Goal: Communication & Community: Answer question/provide support

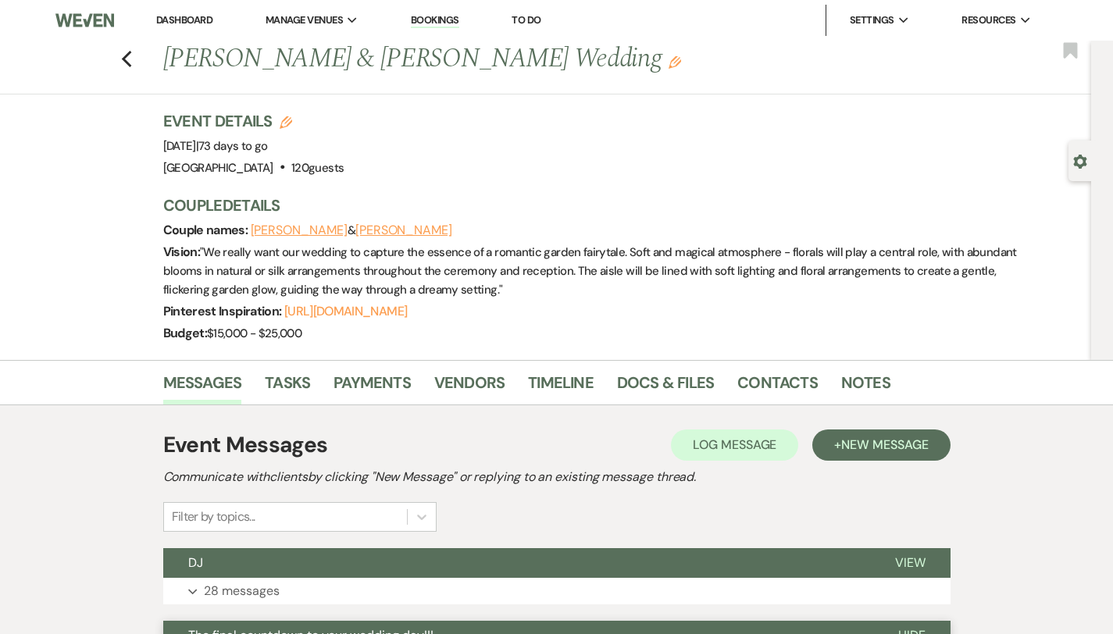
click at [187, 16] on link "Dashboard" at bounding box center [184, 19] width 56 height 13
click at [178, 19] on link "Dashboard" at bounding box center [184, 19] width 56 height 13
click at [187, 16] on link "Dashboard" at bounding box center [184, 19] width 56 height 13
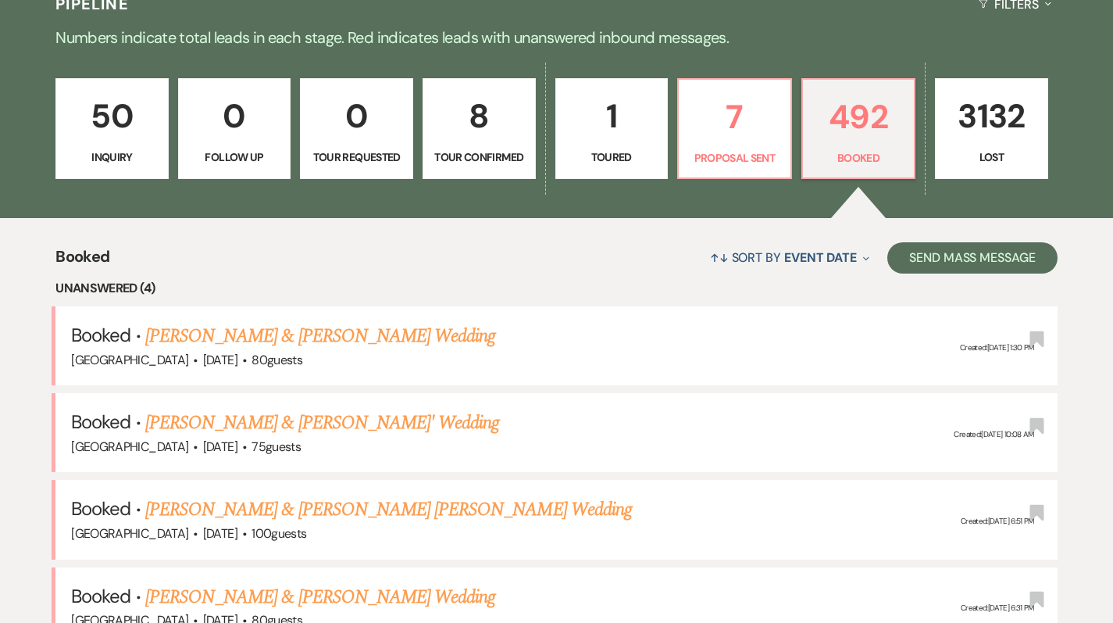
scroll to position [195, 0]
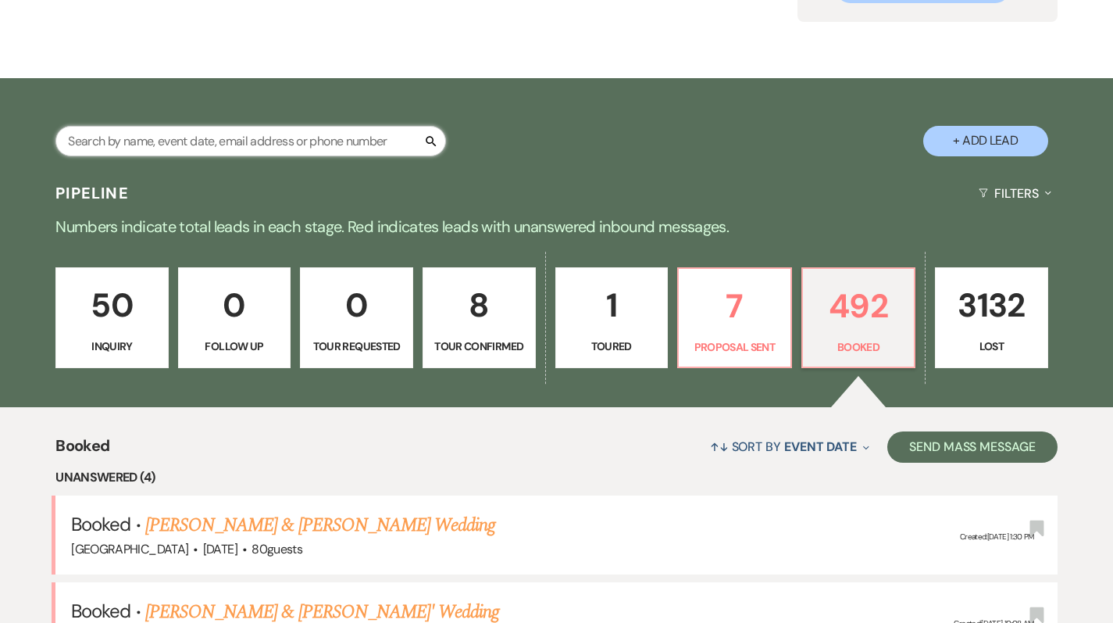
click at [264, 154] on input "text" at bounding box center [250, 141] width 391 height 30
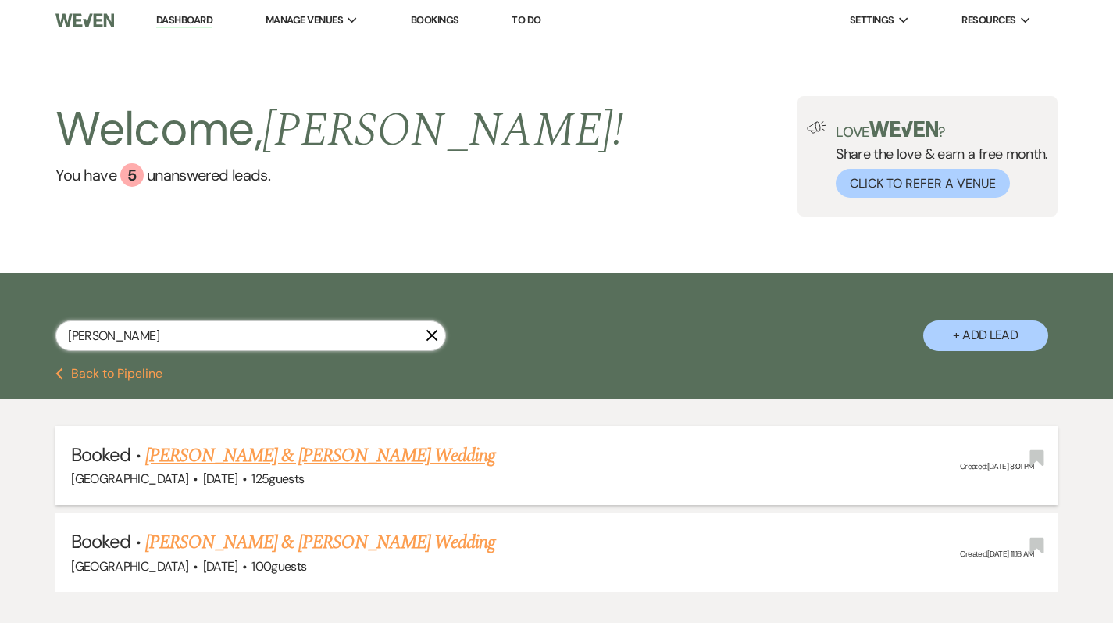
type input "[PERSON_NAME]"
click at [220, 448] on link "[PERSON_NAME] & [PERSON_NAME] Wedding" at bounding box center [320, 455] width 350 height 28
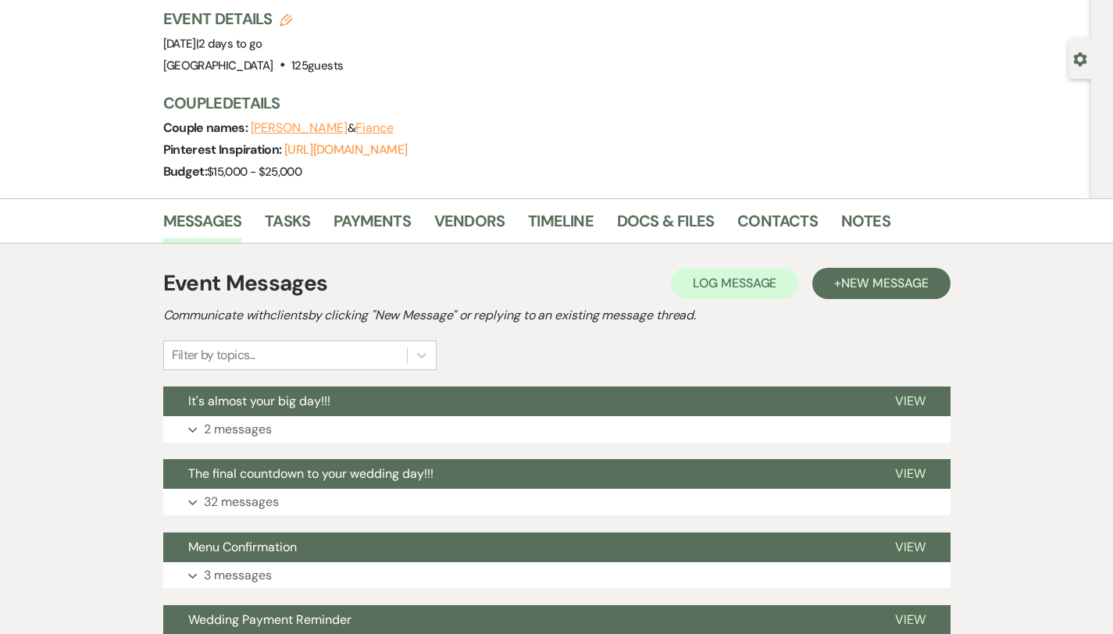
scroll to position [135, 0]
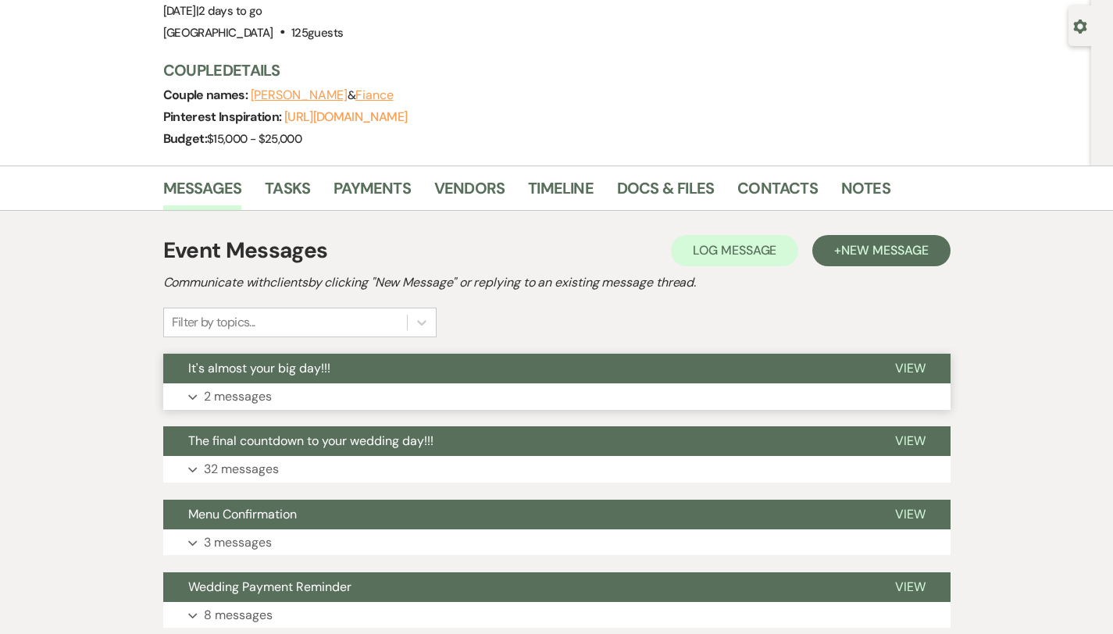
click at [234, 391] on button "Expand 2 messages" at bounding box center [556, 397] width 787 height 27
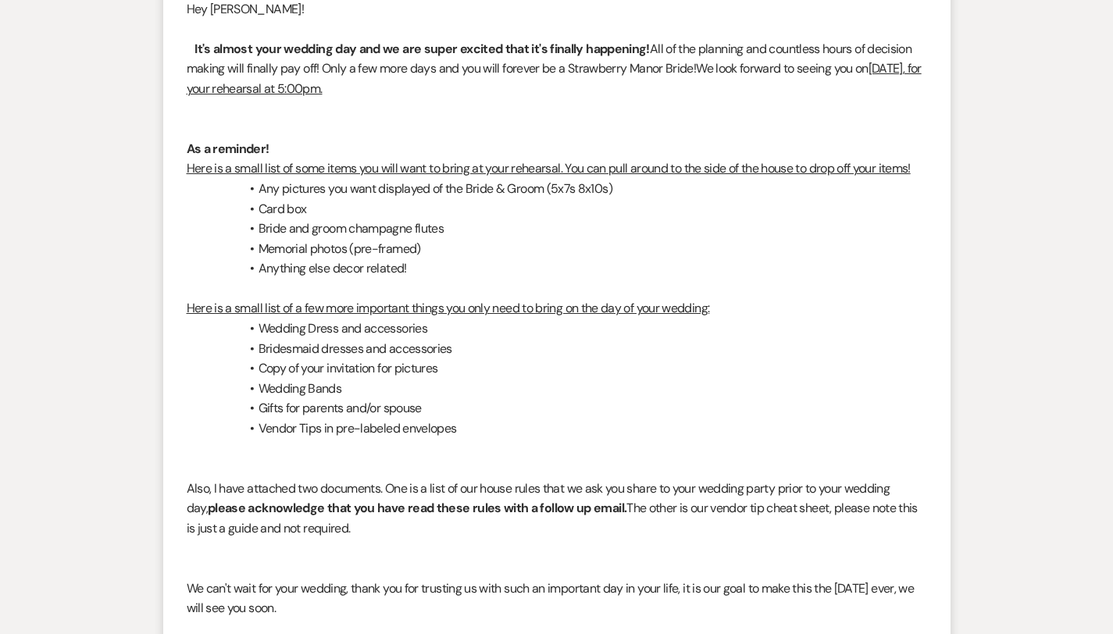
scroll to position [0, 0]
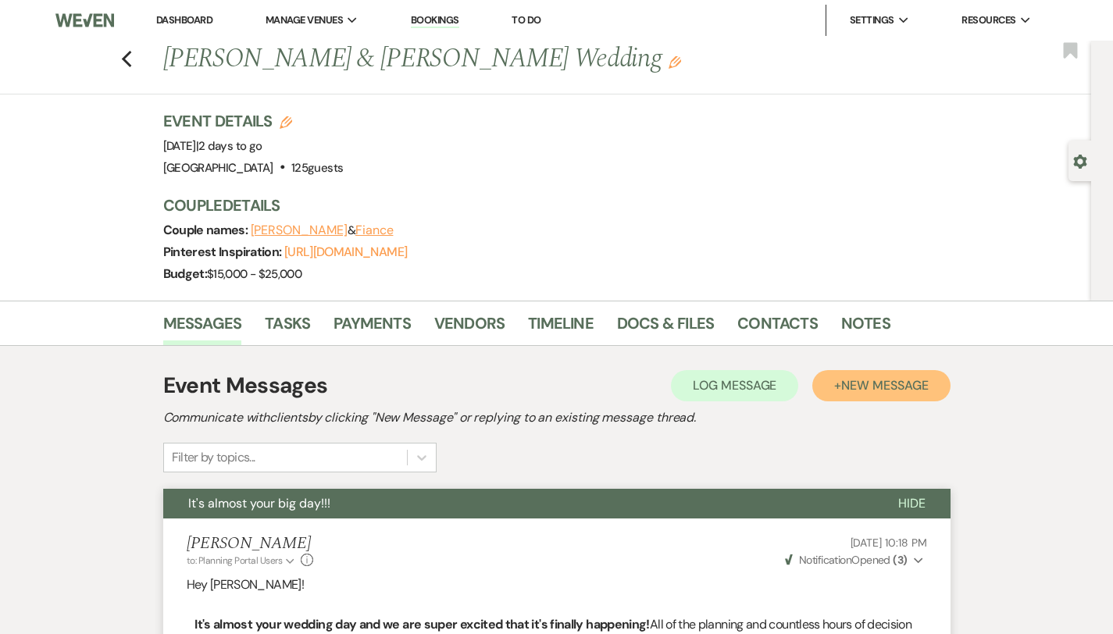
click at [928, 380] on span "New Message" at bounding box center [884, 385] width 87 height 16
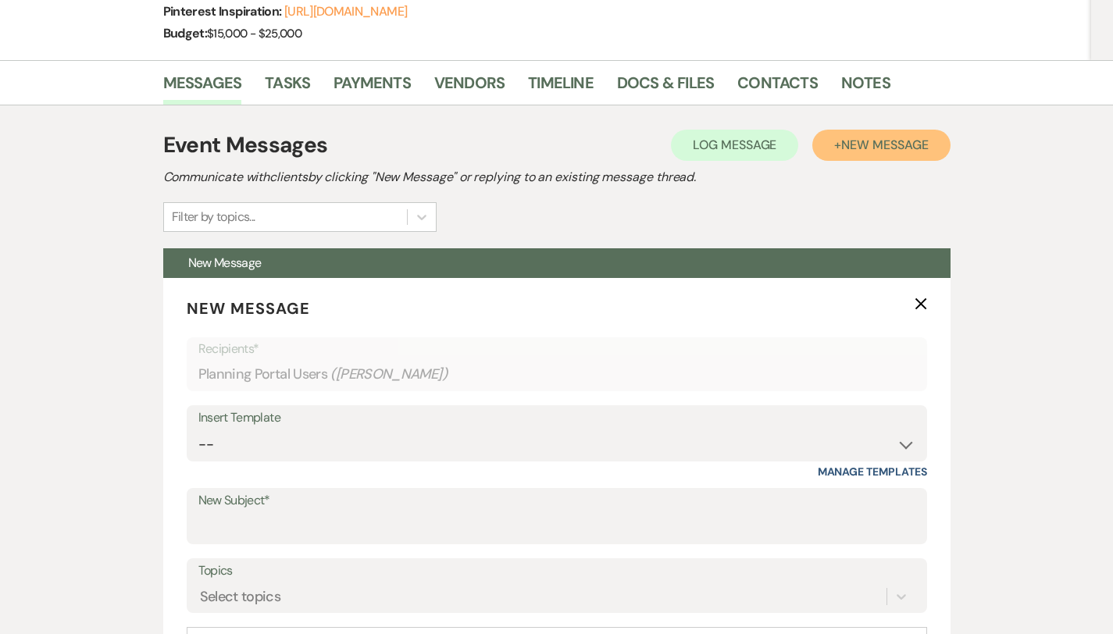
scroll to position [297, 0]
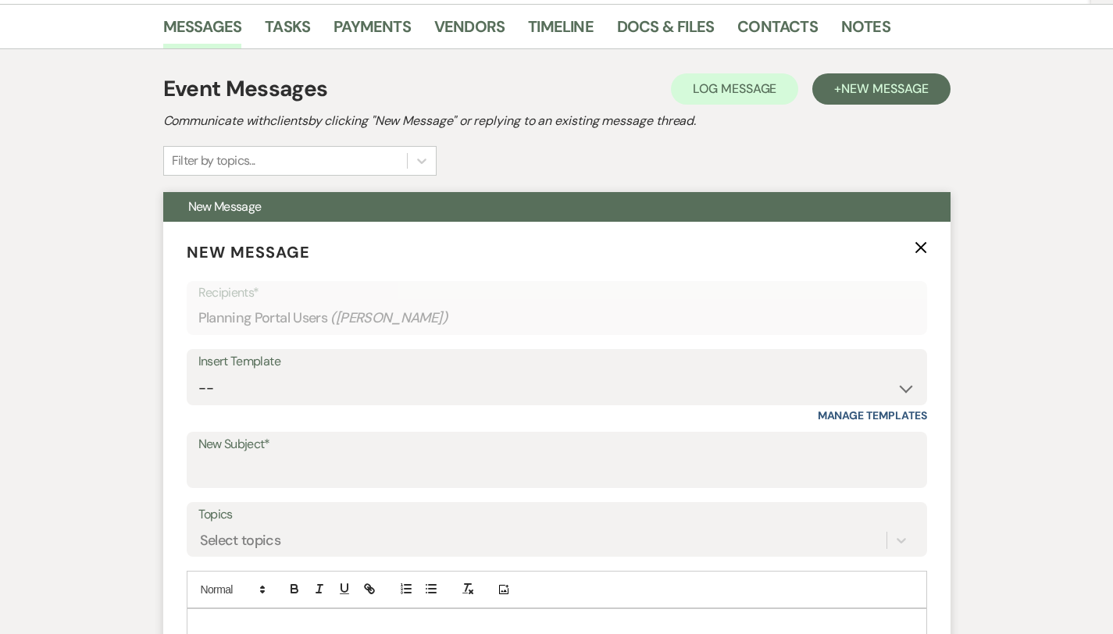
click at [398, 493] on form "New Message X Recipients* Planning Portal Users ( [PERSON_NAME] ) Insert Templa…" at bounding box center [556, 488] width 787 height 533
click at [395, 476] on input "New Subject*" at bounding box center [556, 471] width 717 height 30
type input "a"
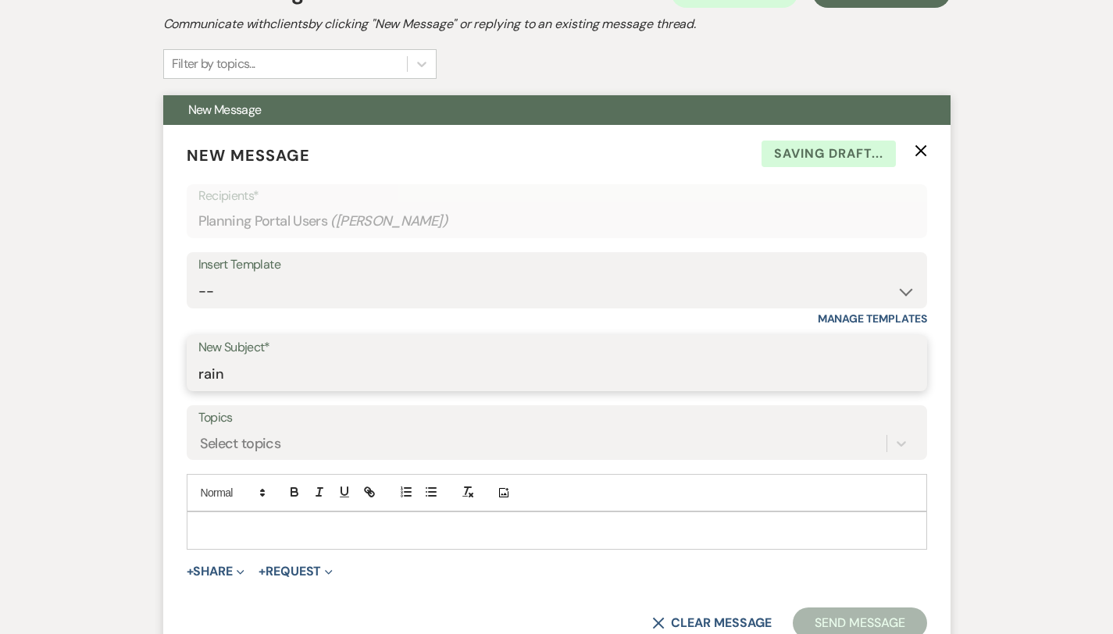
scroll to position [396, 0]
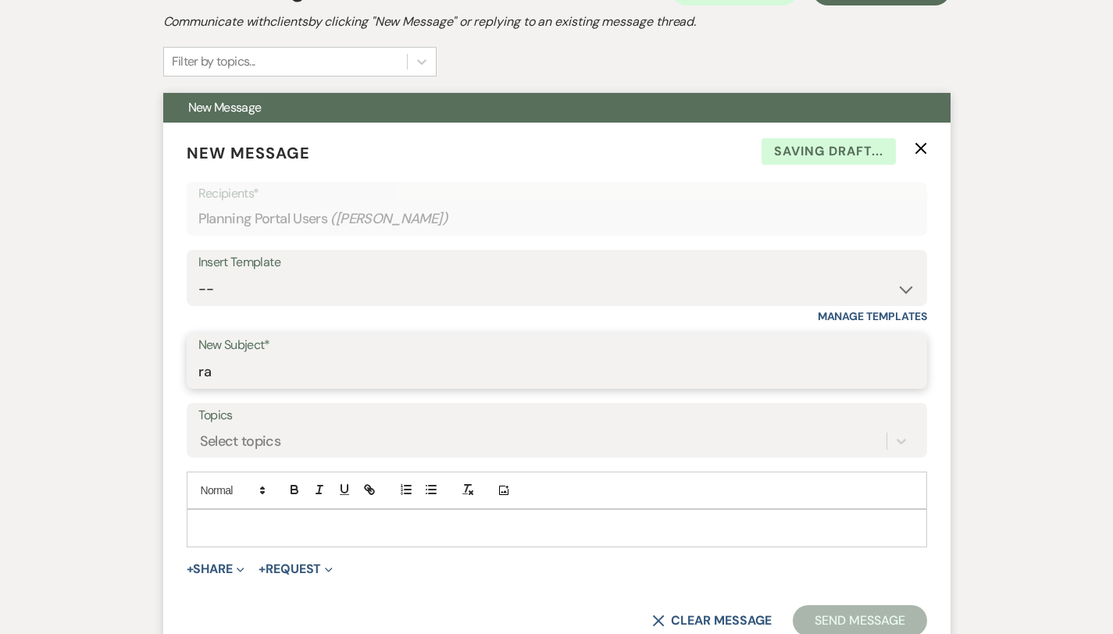
type input "r"
type input "Tent"
click at [199, 524] on p at bounding box center [557, 527] width 716 height 17
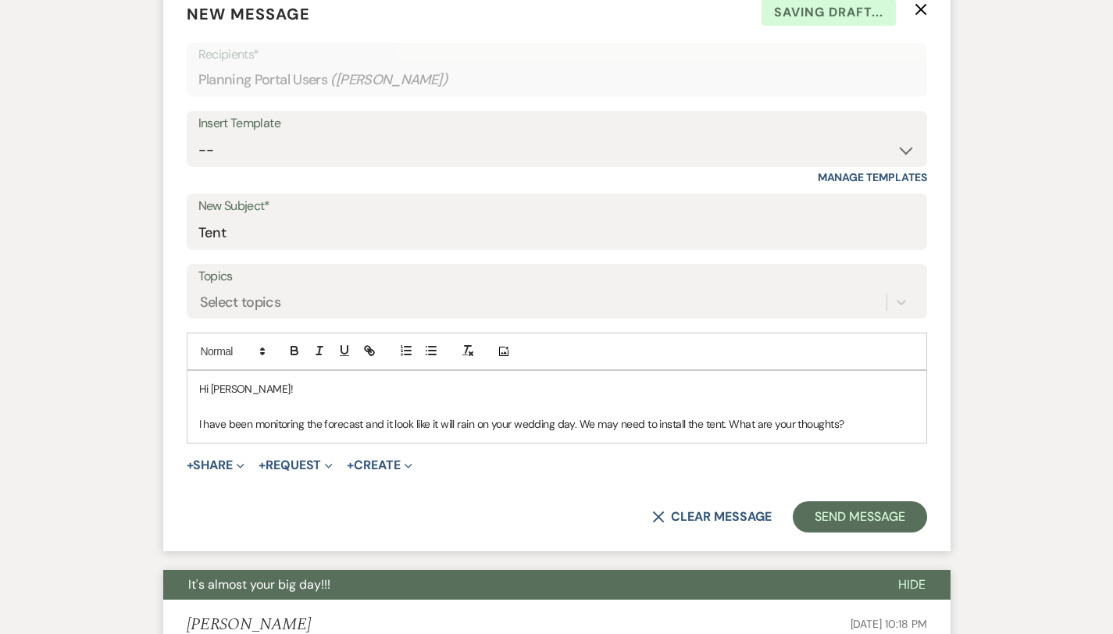
scroll to position [544, 0]
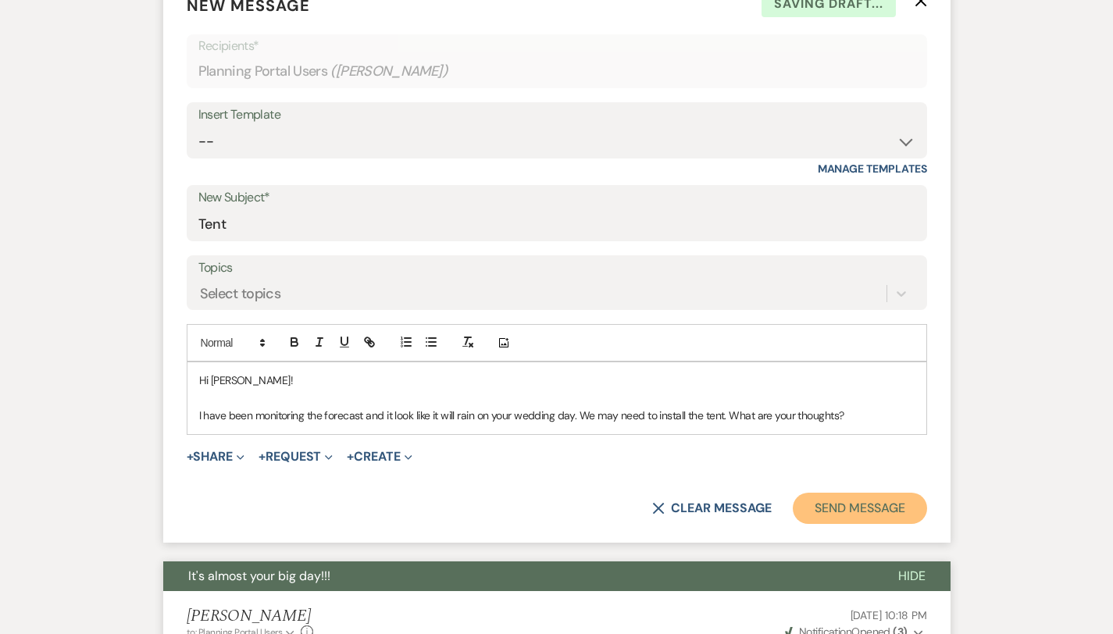
click at [919, 516] on button "Send Message" at bounding box center [860, 508] width 134 height 31
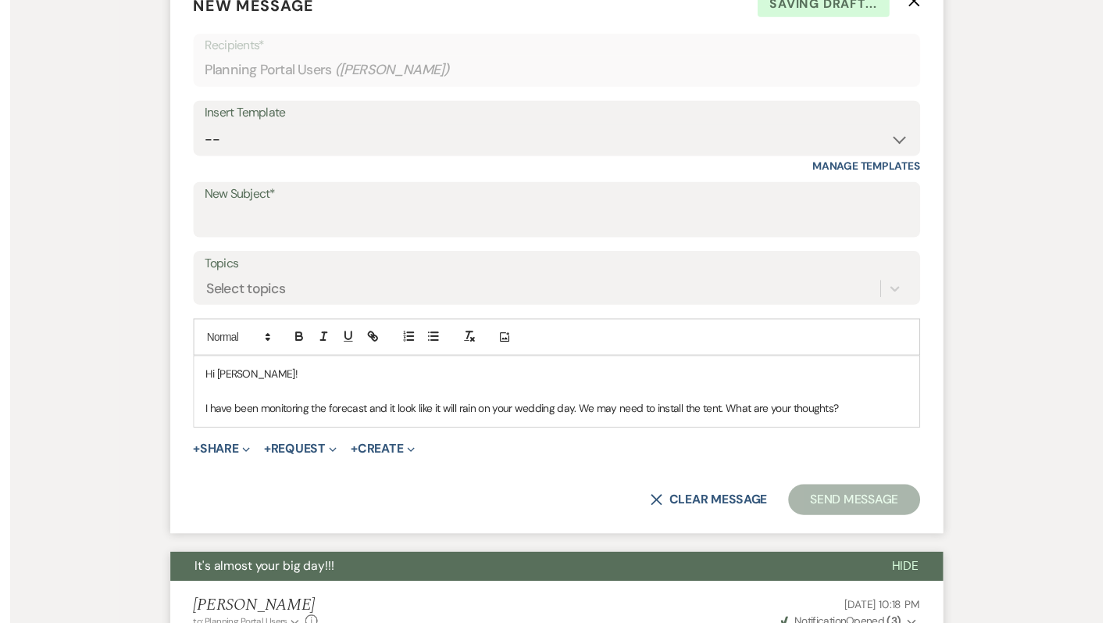
scroll to position [0, 0]
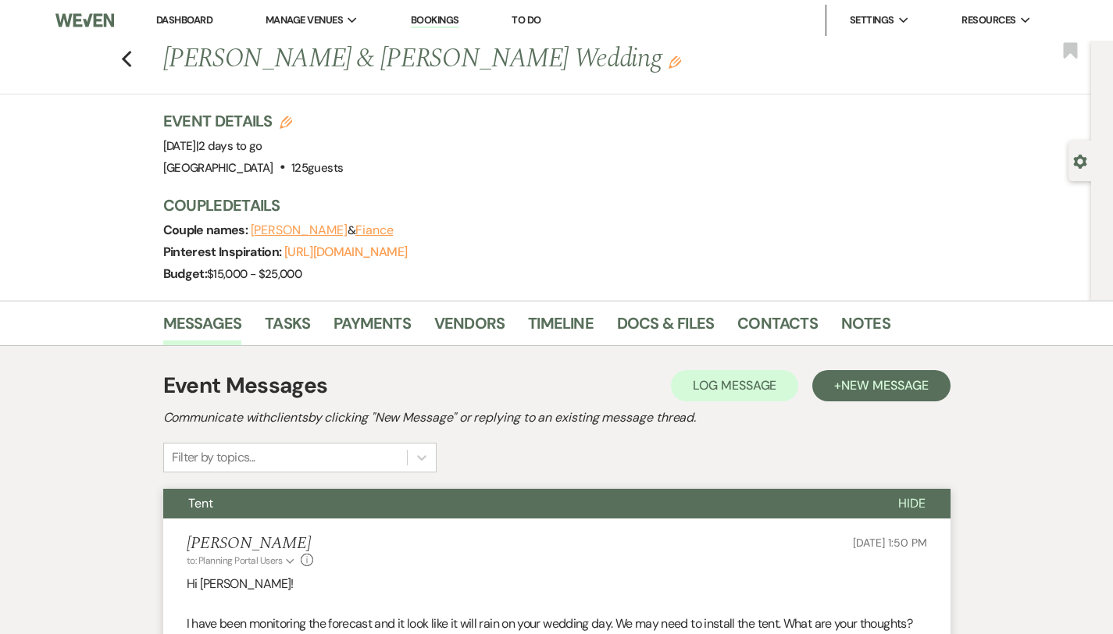
click at [187, 20] on link "Dashboard" at bounding box center [184, 19] width 56 height 13
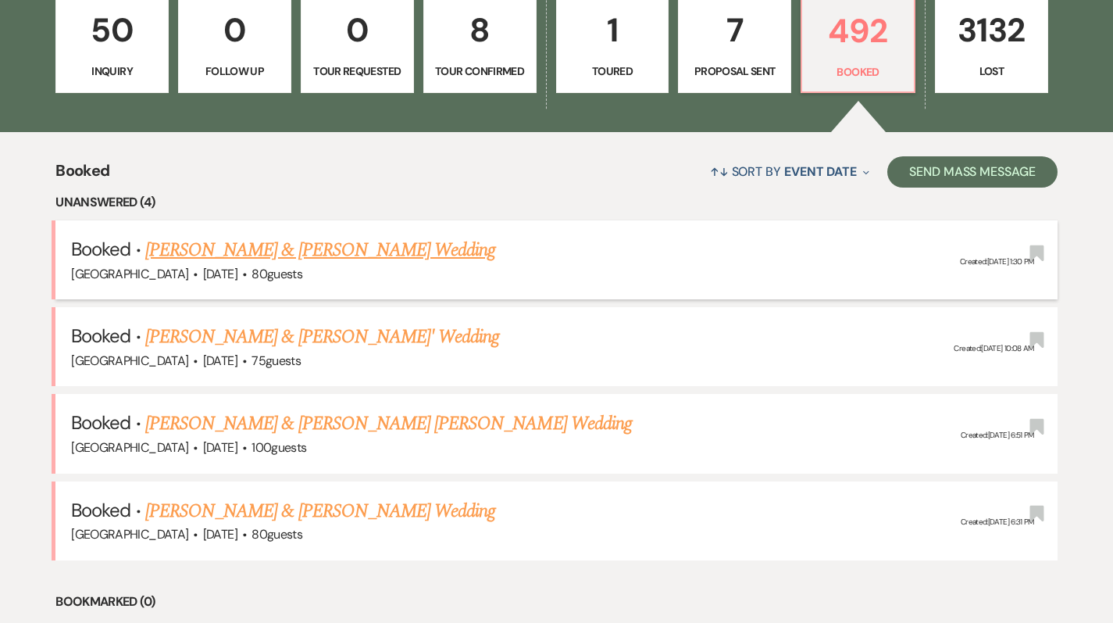
scroll to position [471, 0]
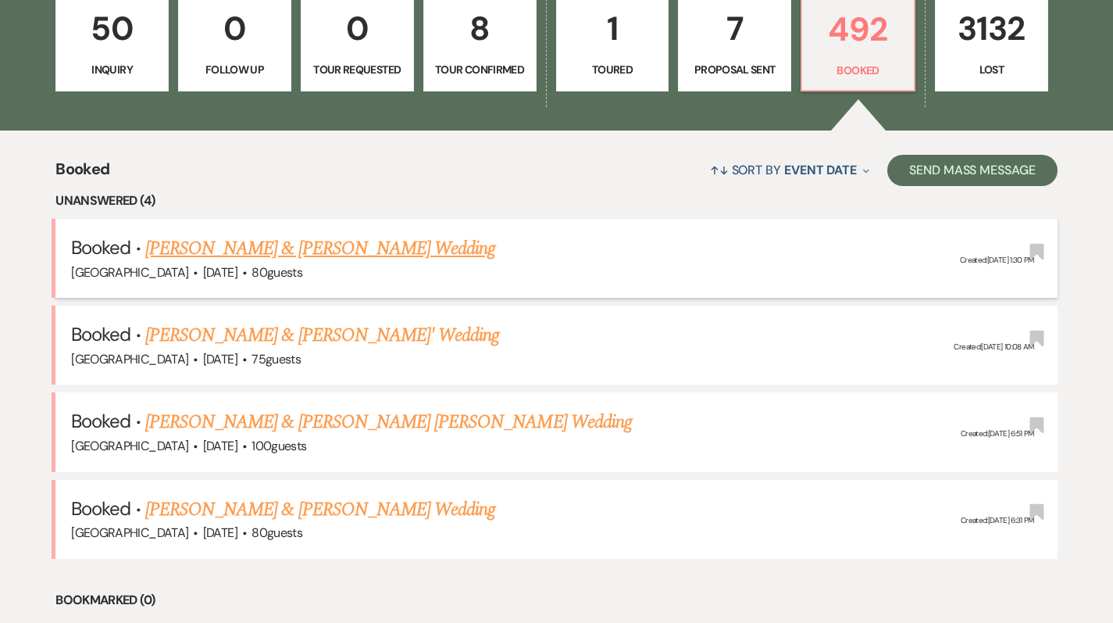
click at [249, 241] on link "[PERSON_NAME] & [PERSON_NAME] Wedding" at bounding box center [320, 248] width 350 height 28
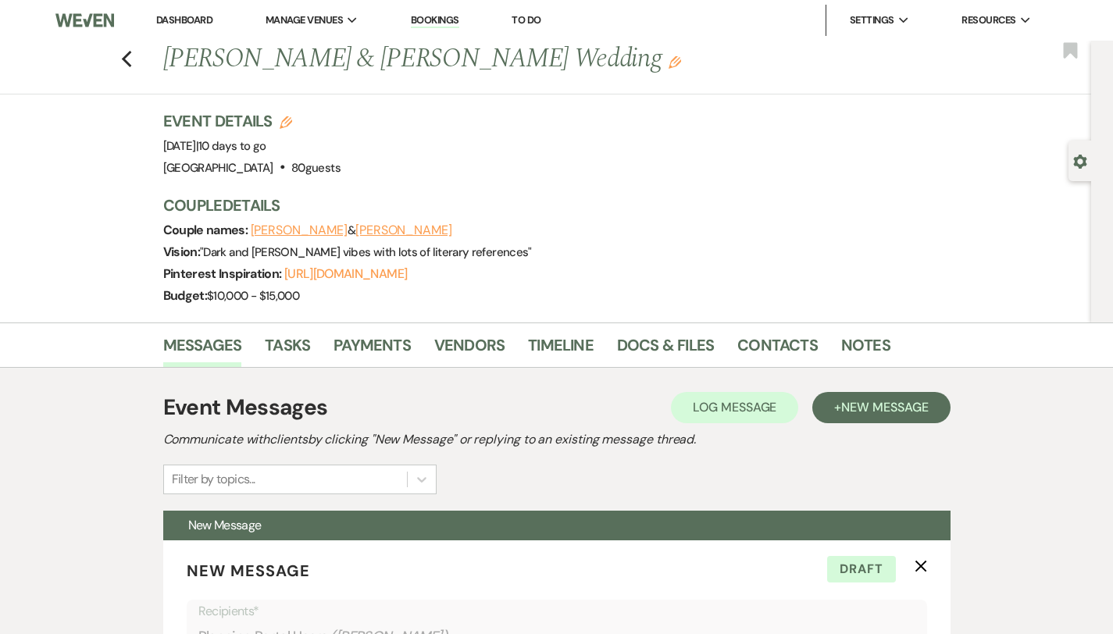
click at [207, 21] on link "Dashboard" at bounding box center [184, 19] width 56 height 13
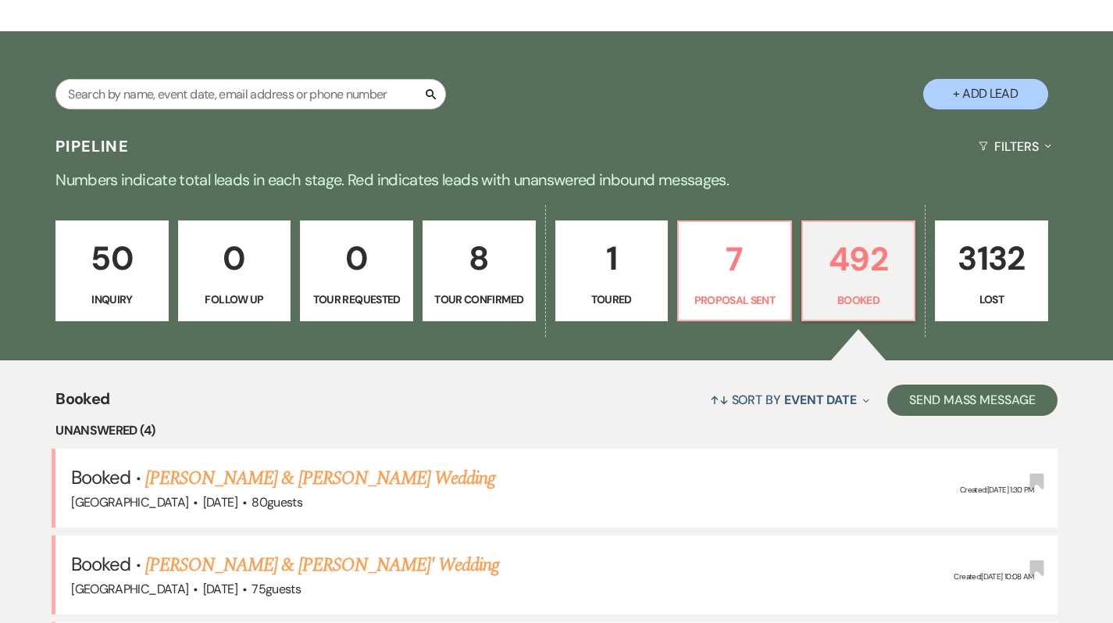
scroll to position [234, 0]
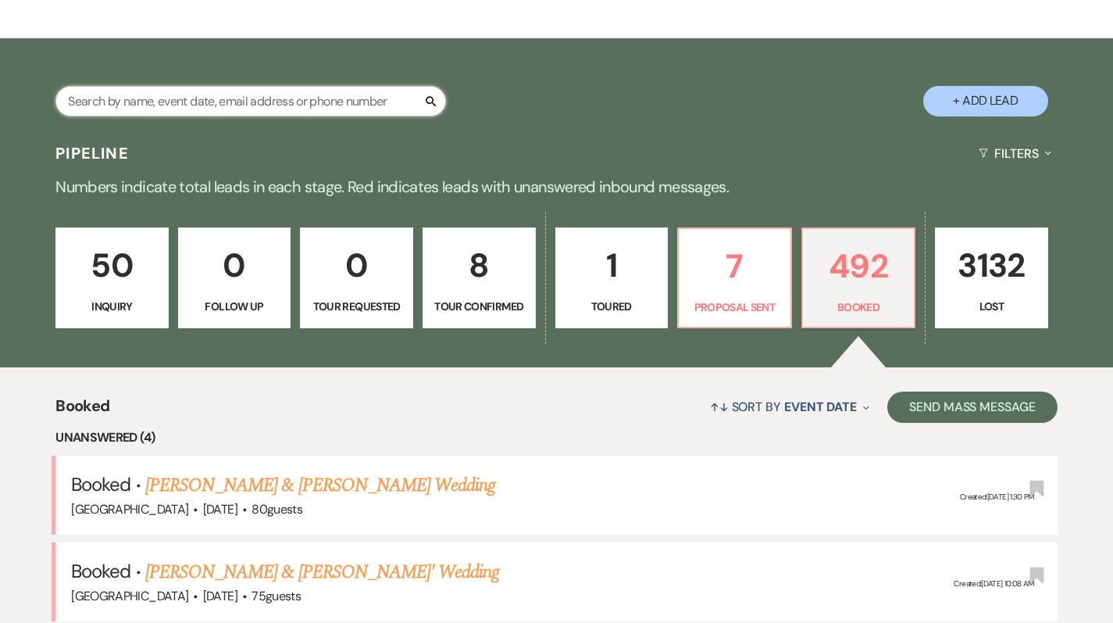
click at [275, 105] on input "text" at bounding box center [250, 101] width 391 height 30
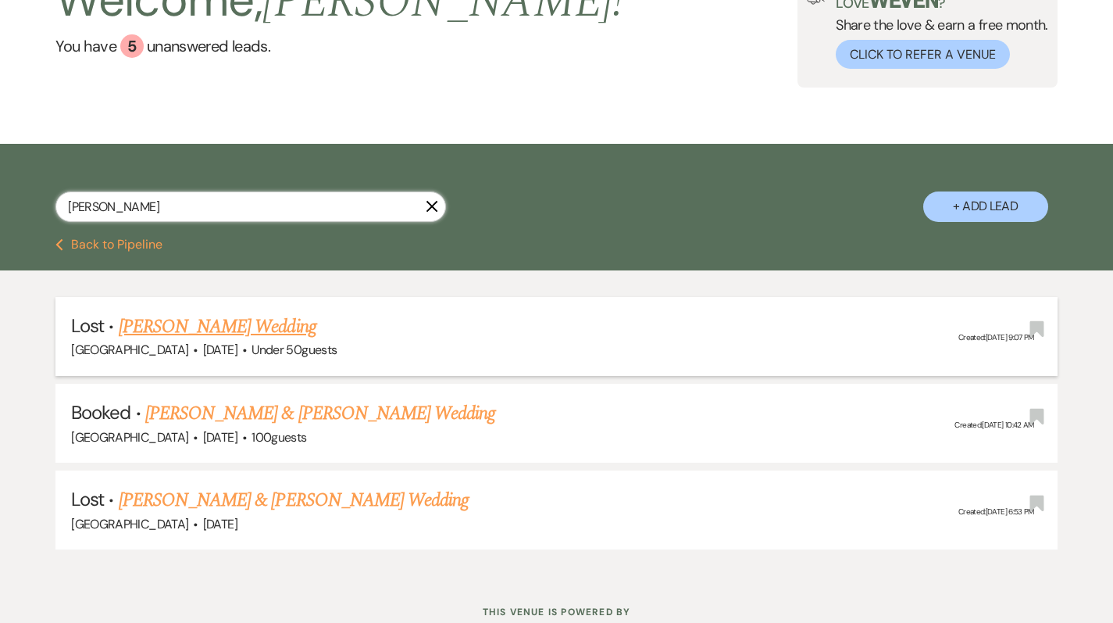
scroll to position [146, 0]
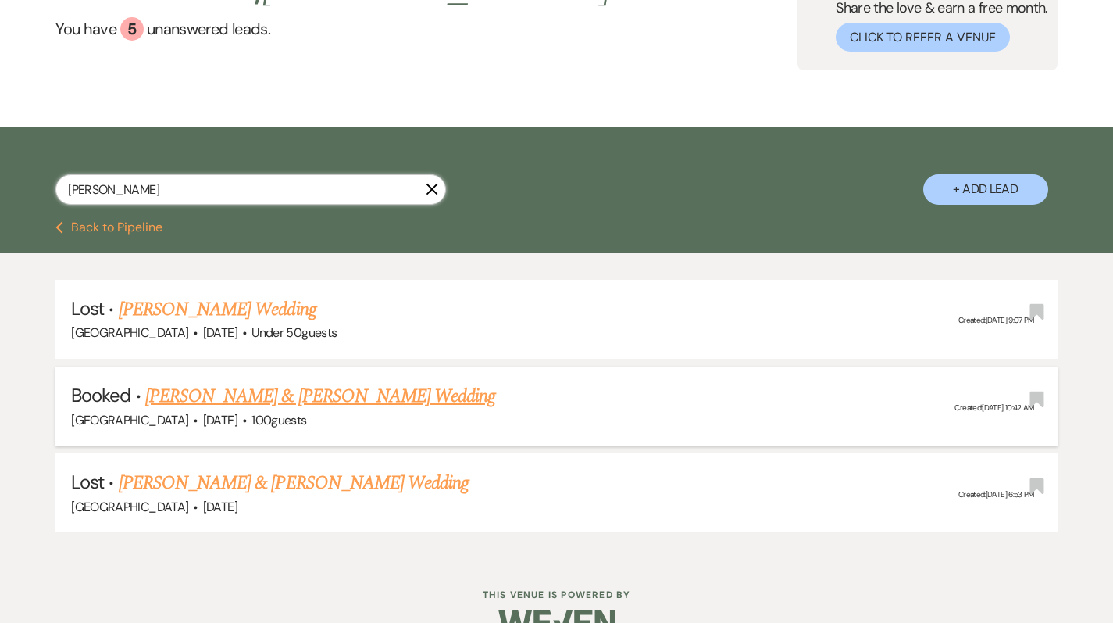
type input "[PERSON_NAME]"
click at [202, 399] on link "[PERSON_NAME] & [PERSON_NAME] Wedding" at bounding box center [320, 396] width 350 height 28
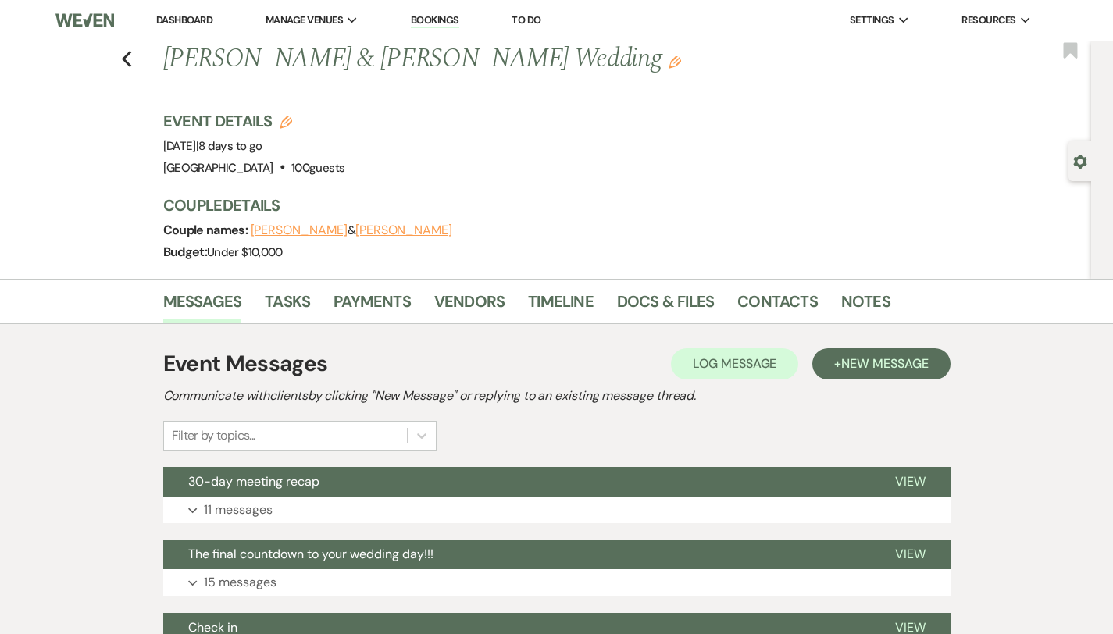
click at [212, 512] on p "11 messages" at bounding box center [238, 510] width 69 height 20
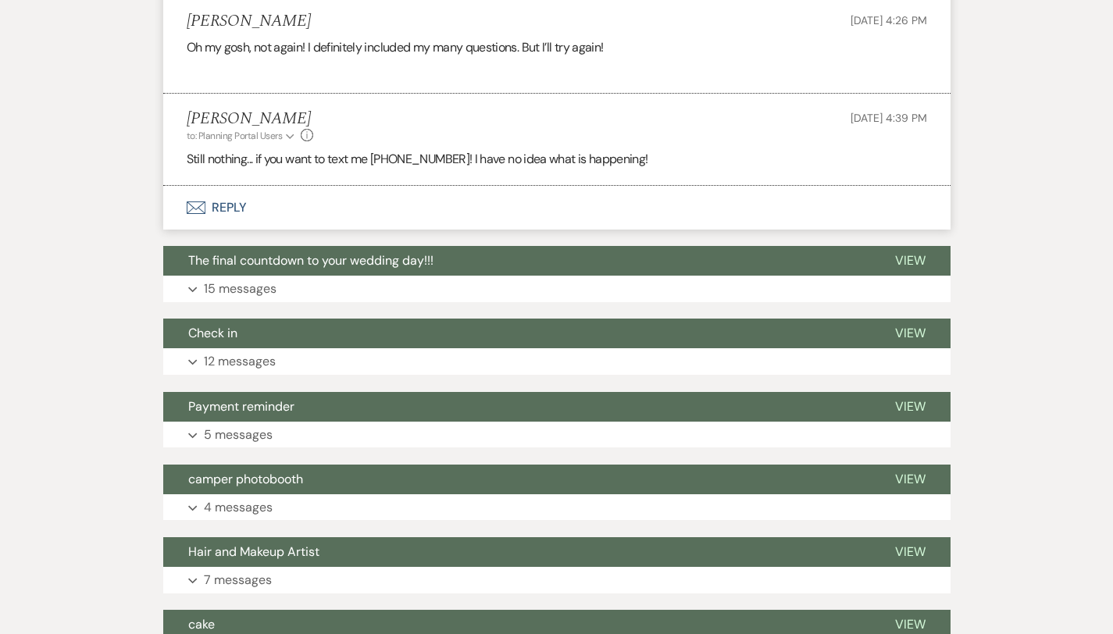
click at [174, 191] on button "Envelope Reply" at bounding box center [556, 208] width 787 height 44
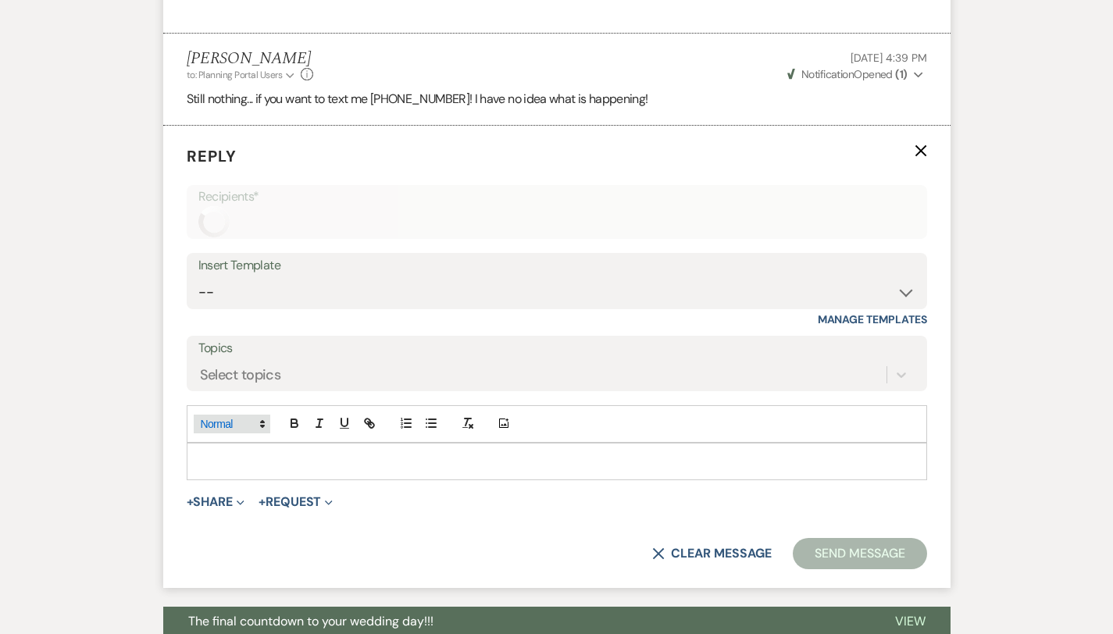
scroll to position [2329, 0]
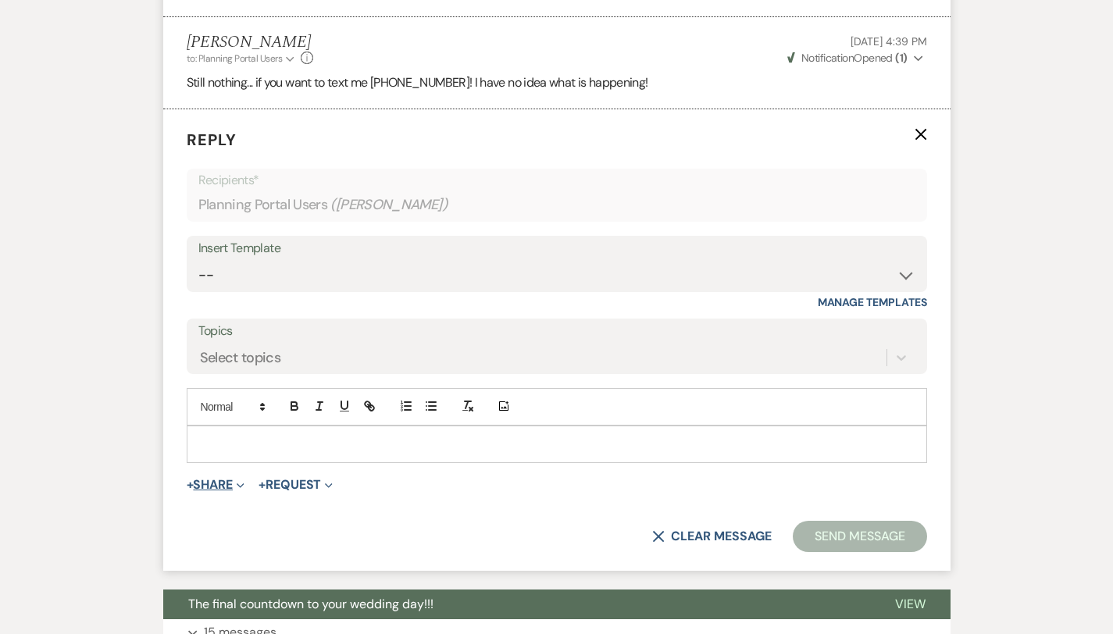
click at [187, 479] on button "+ Share Expand" at bounding box center [216, 485] width 59 height 12
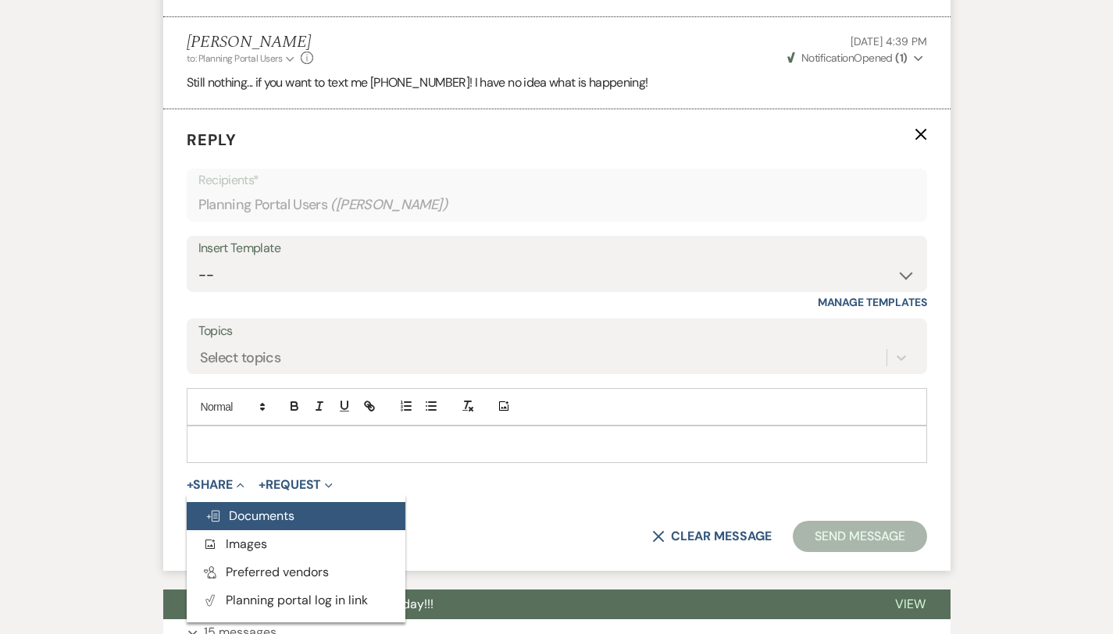
click at [205, 508] on span "Doc Upload Documents" at bounding box center [249, 516] width 89 height 16
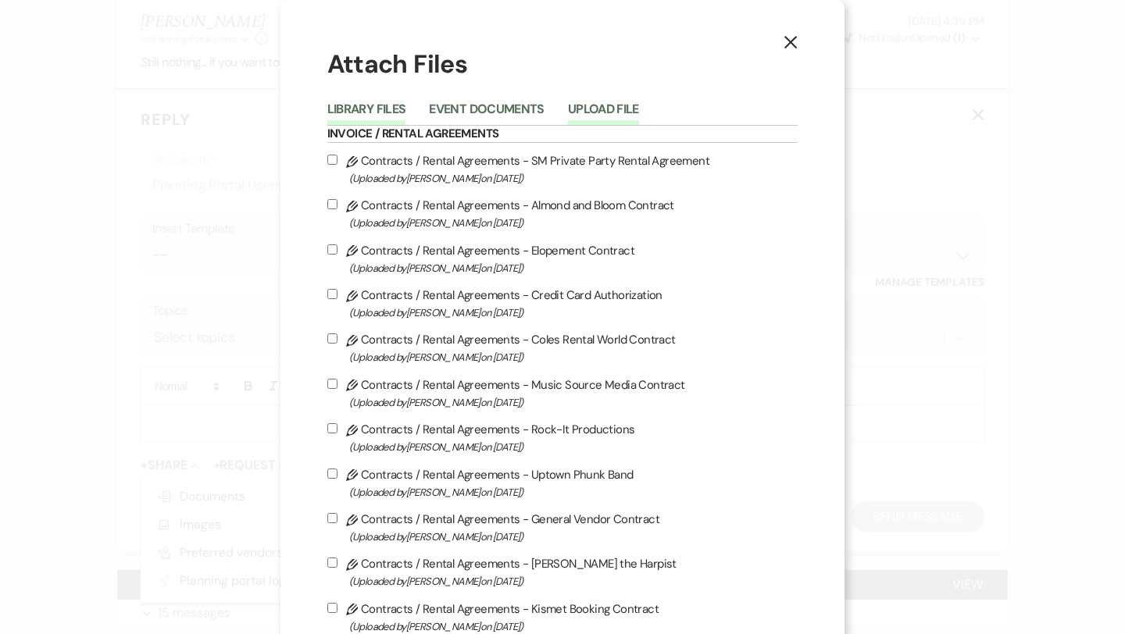
click at [611, 104] on button "Upload File" at bounding box center [603, 114] width 71 height 22
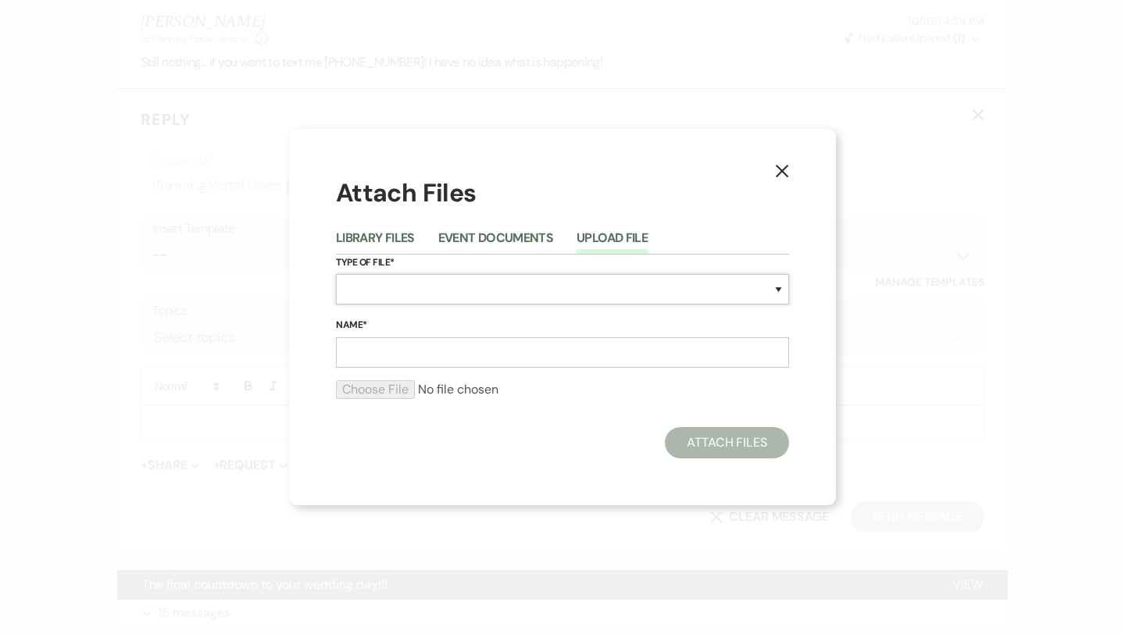
click at [403, 300] on select "Special Event Insurance Vendor Certificate of Insurance Contracts / Rental Agre…" at bounding box center [562, 289] width 453 height 30
select select "0"
click at [382, 355] on input "Name*" at bounding box center [562, 352] width 453 height 30
type input "Song list"
click at [363, 391] on input "file" at bounding box center [562, 389] width 453 height 19
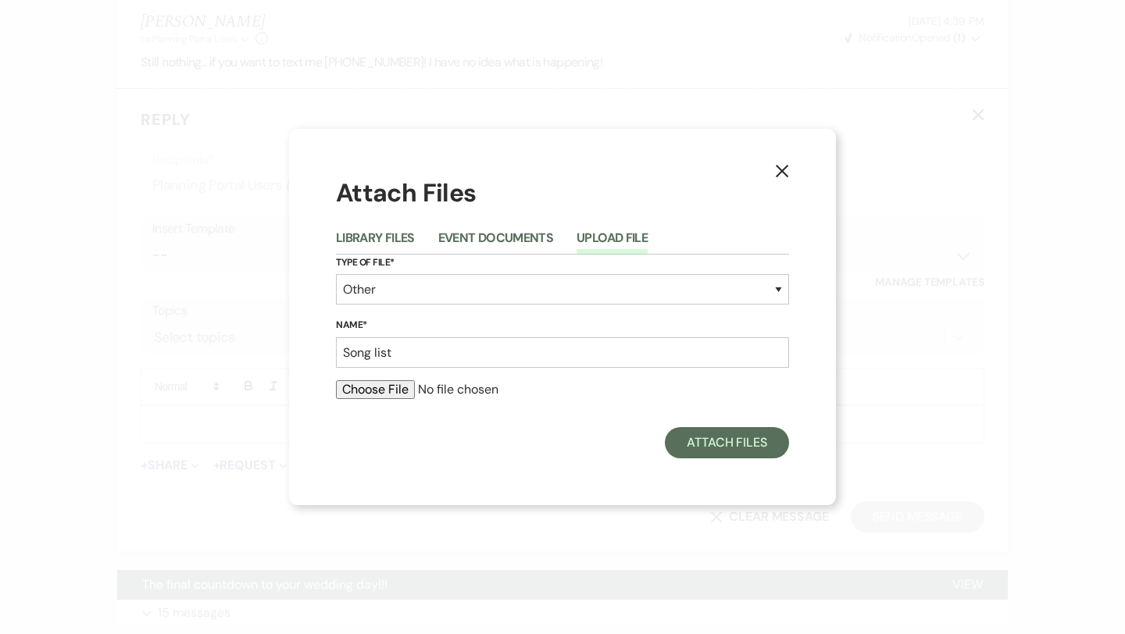
type input "C:\fakepath\song list [PERSON_NAME].pdf"
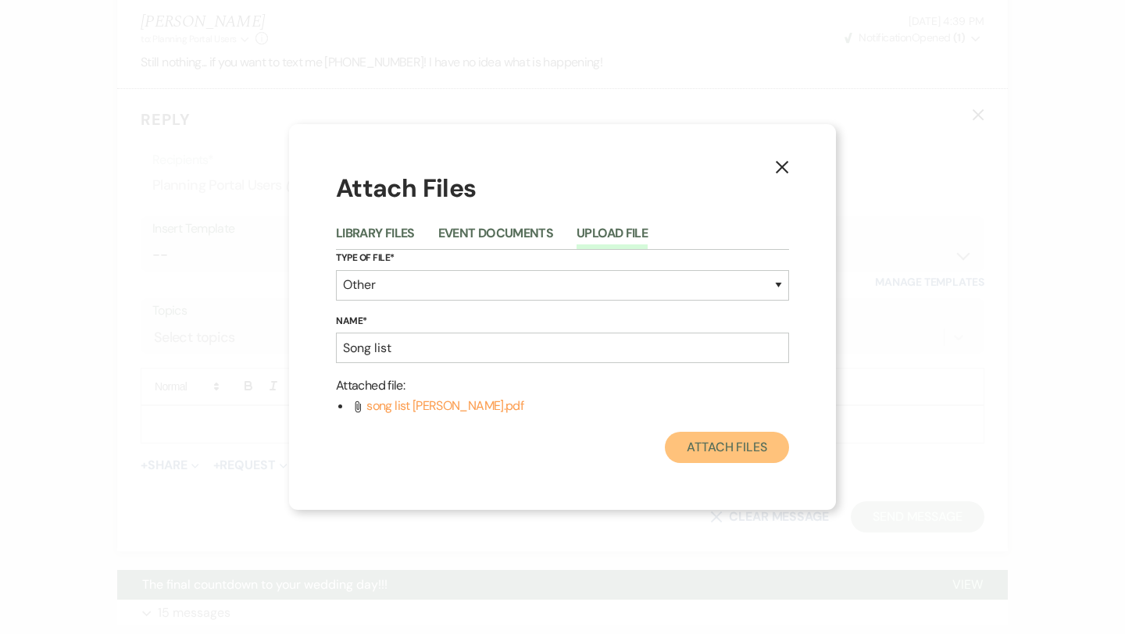
click at [713, 448] on button "Attach Files" at bounding box center [727, 447] width 124 height 31
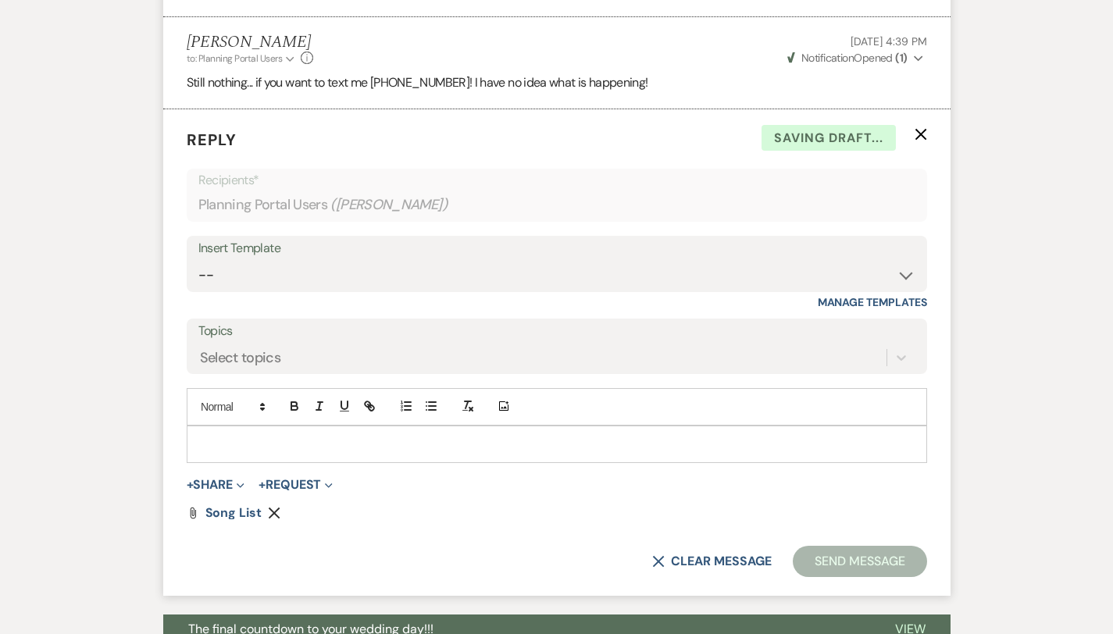
click at [340, 436] on p at bounding box center [557, 444] width 716 height 17
click at [883, 546] on button "Send Message" at bounding box center [860, 561] width 134 height 31
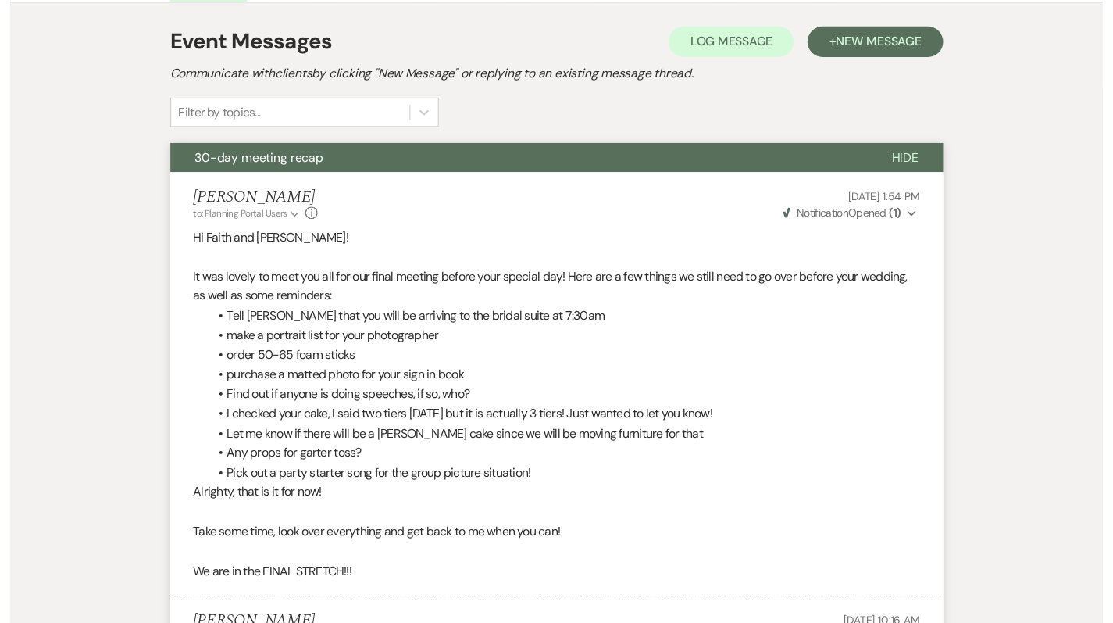
scroll to position [0, 0]
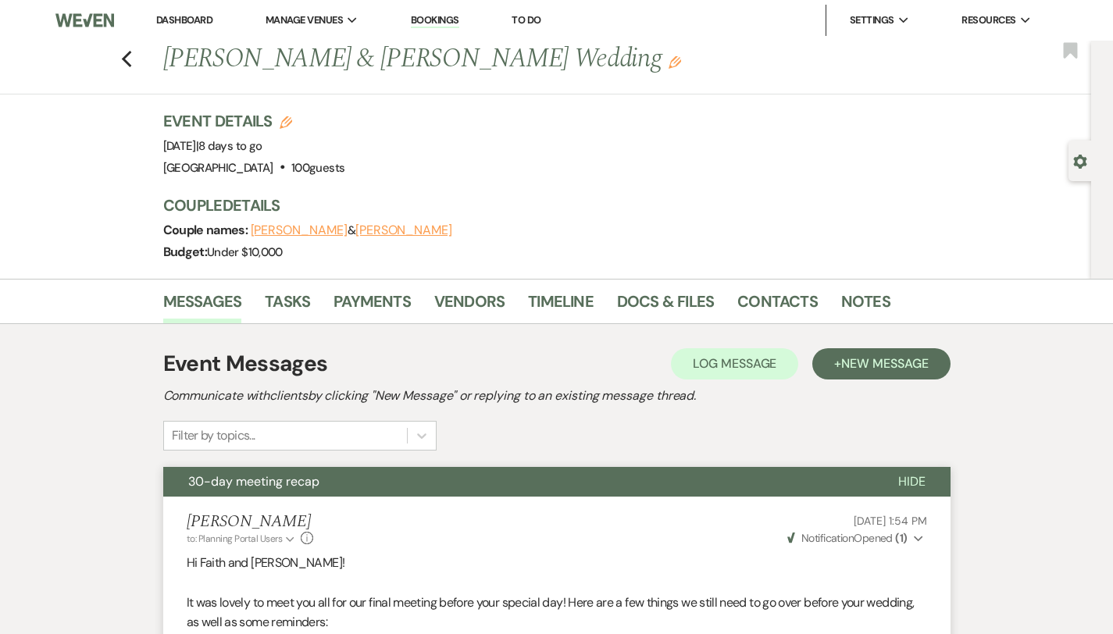
click at [180, 19] on link "Dashboard" at bounding box center [184, 19] width 56 height 13
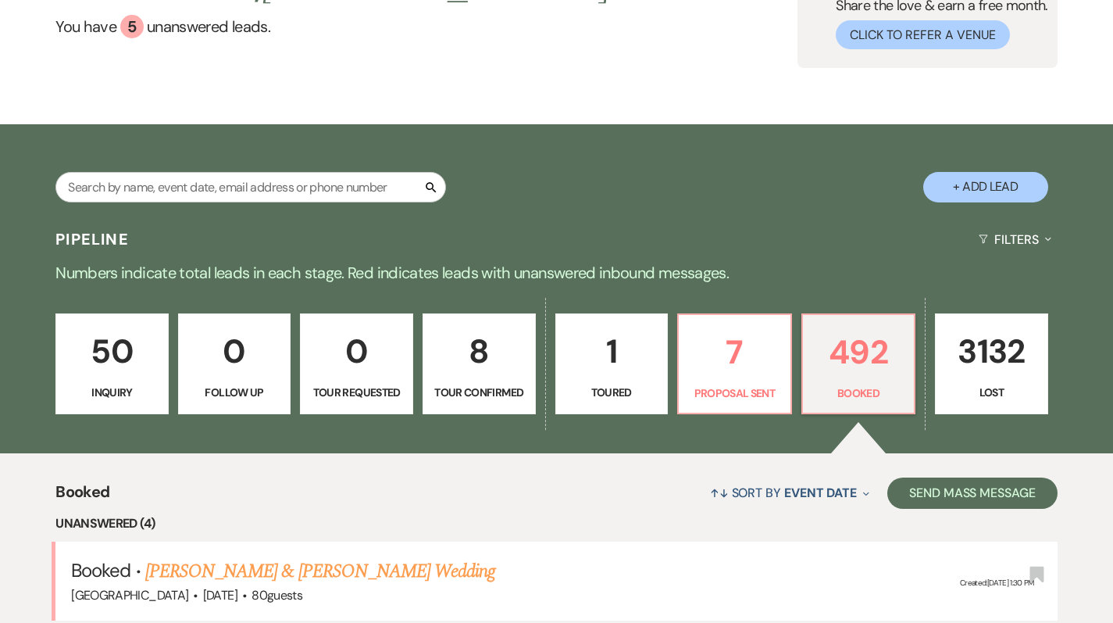
scroll to position [157, 0]
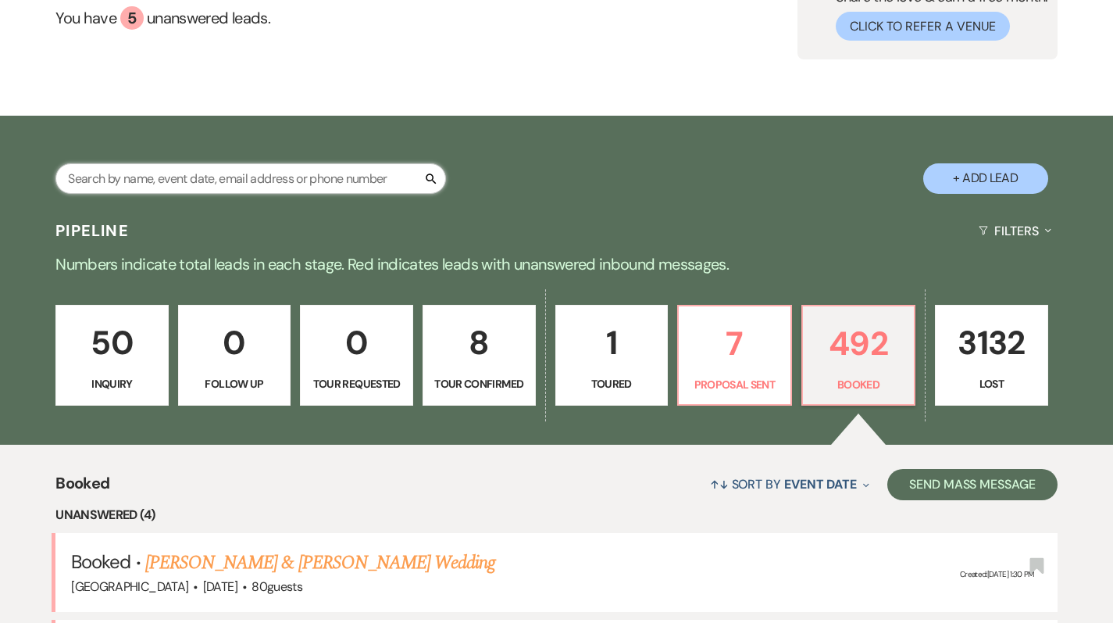
click at [249, 180] on input "text" at bounding box center [250, 178] width 391 height 30
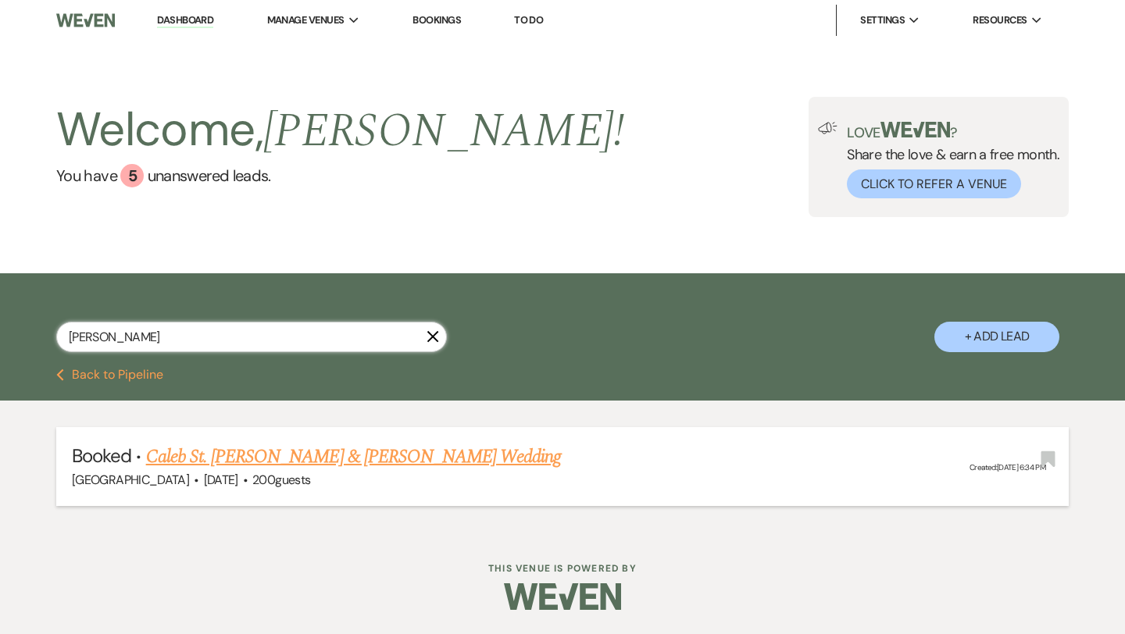
type input "[PERSON_NAME]"
click at [270, 459] on link "Caleb St. [PERSON_NAME] & [PERSON_NAME] Wedding" at bounding box center [354, 457] width 416 height 28
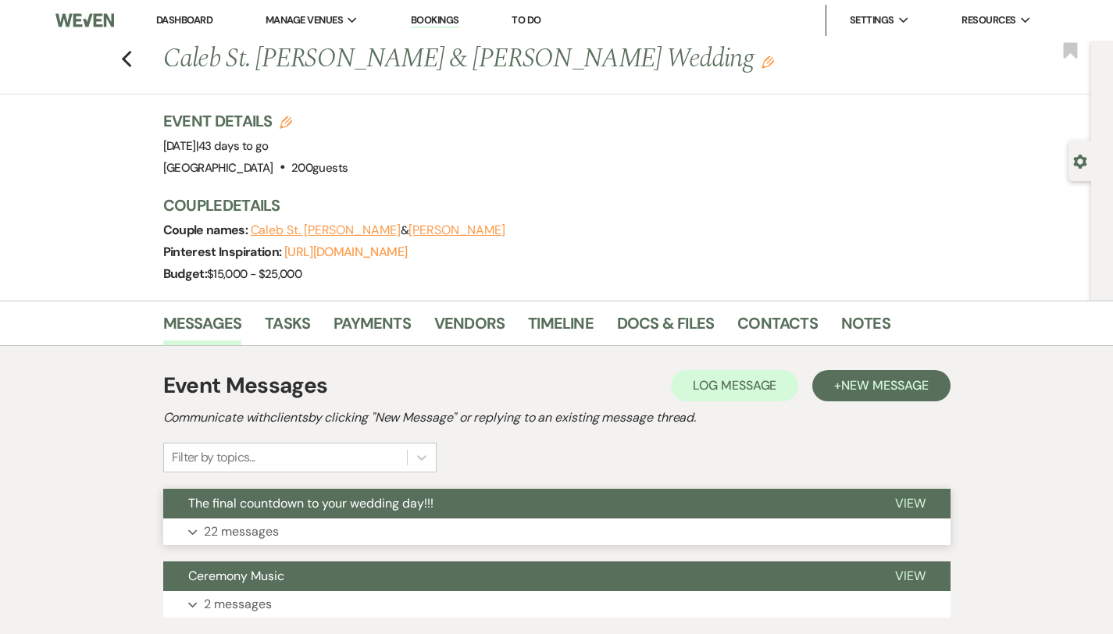
click at [226, 532] on p "22 messages" at bounding box center [241, 532] width 75 height 20
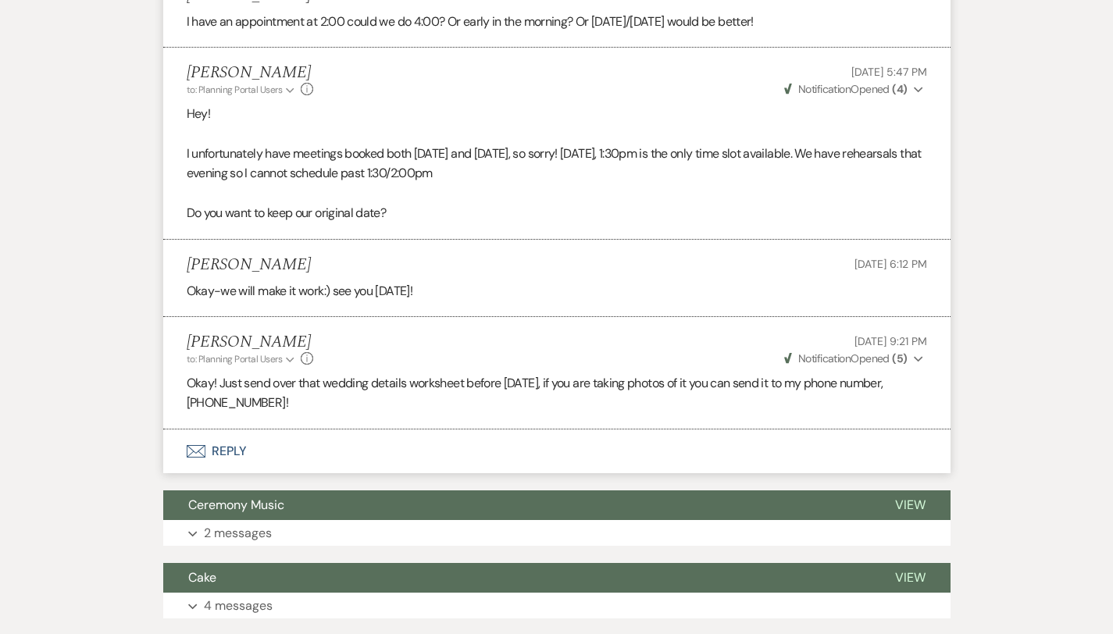
scroll to position [3725, 0]
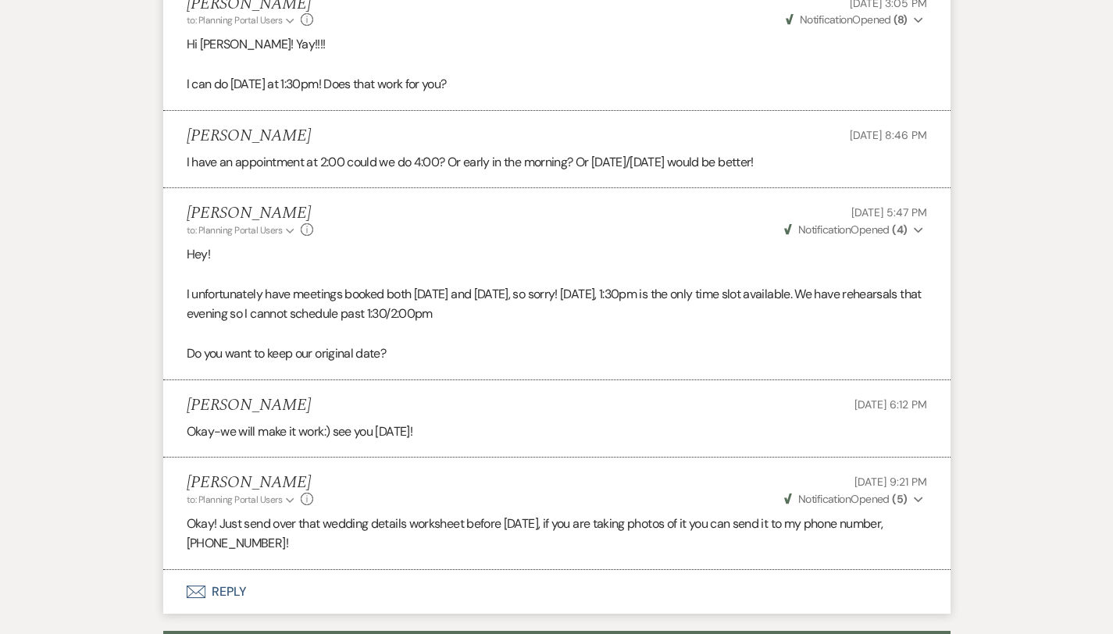
click at [187, 570] on button "Envelope Reply" at bounding box center [556, 592] width 787 height 44
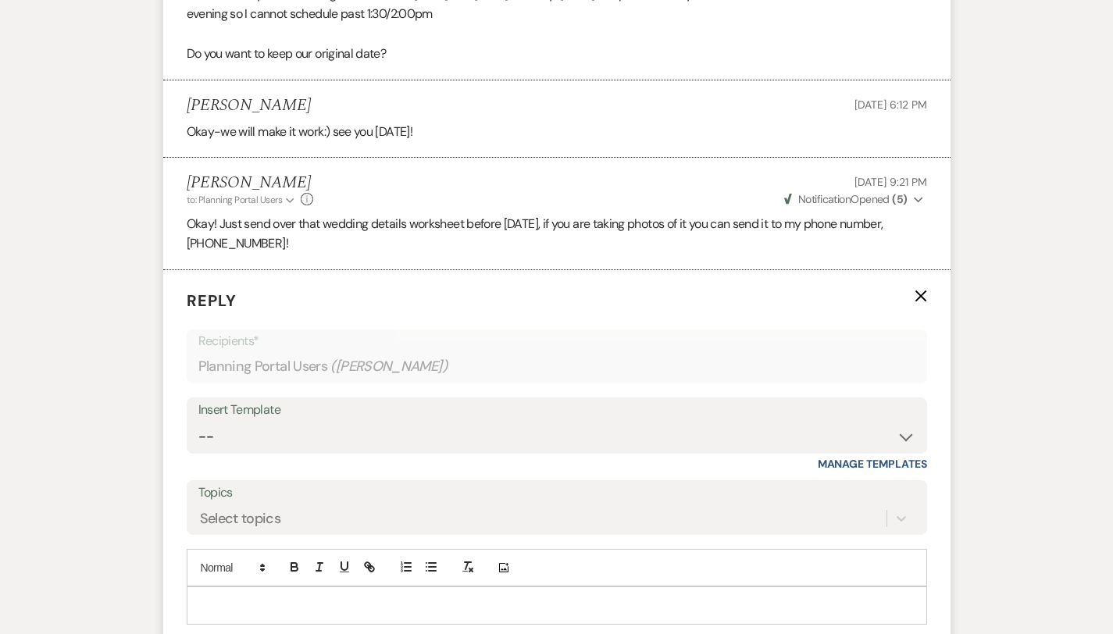
scroll to position [4108, 0]
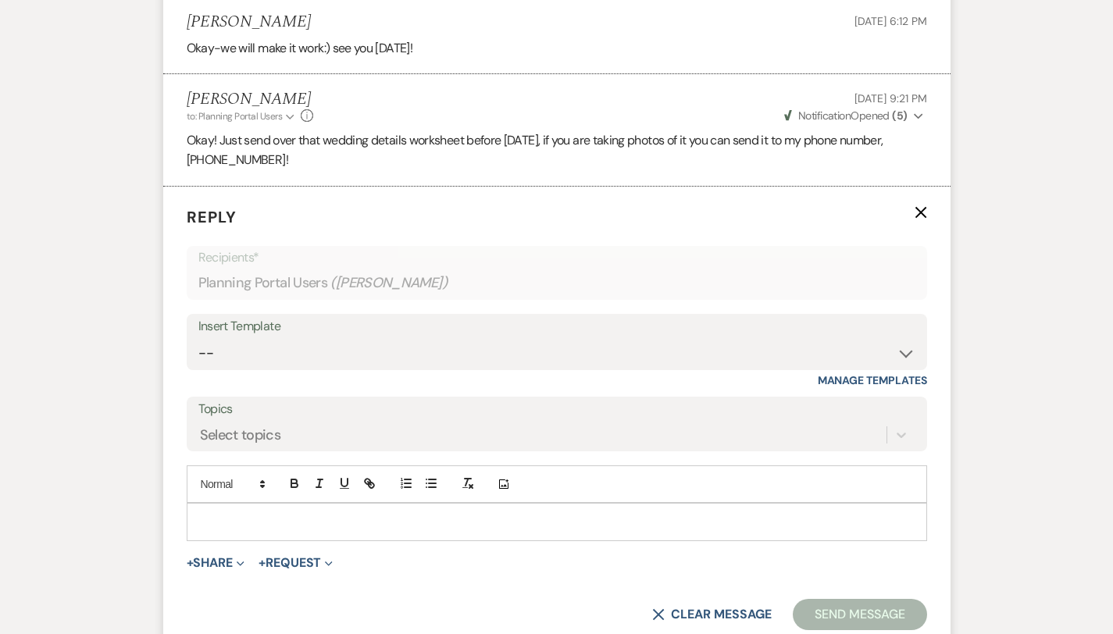
click at [199, 513] on p at bounding box center [557, 521] width 716 height 17
